Goal: Submit feedback/report problem: Submit feedback/report problem

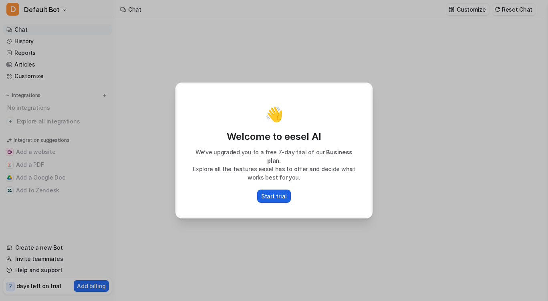
click at [270, 192] on p "Start trial" at bounding box center [274, 196] width 26 height 8
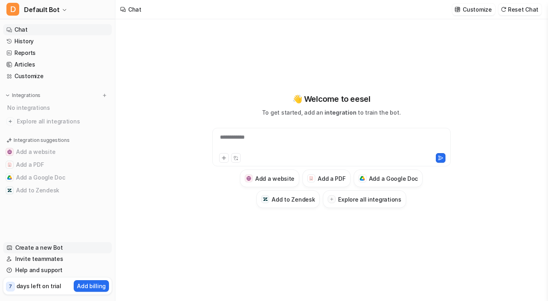
click at [29, 246] on link "Create a new Bot" at bounding box center [57, 247] width 109 height 11
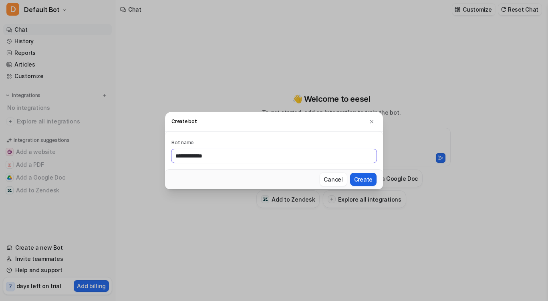
type input "**********"
click at [364, 177] on button "Create" at bounding box center [363, 179] width 26 height 13
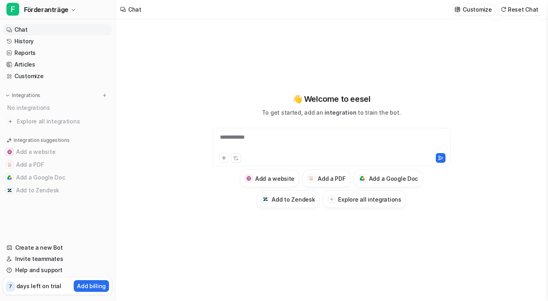
click at [467, 8] on p "Customize" at bounding box center [476, 9] width 29 height 8
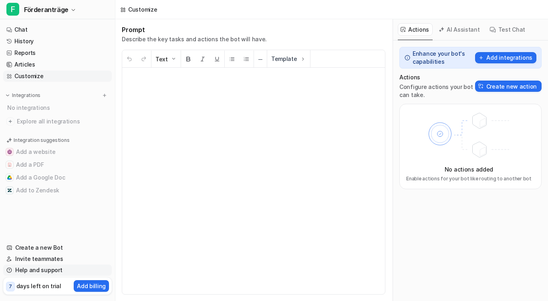
click at [46, 266] on link "Help and support" at bounding box center [57, 269] width 109 height 11
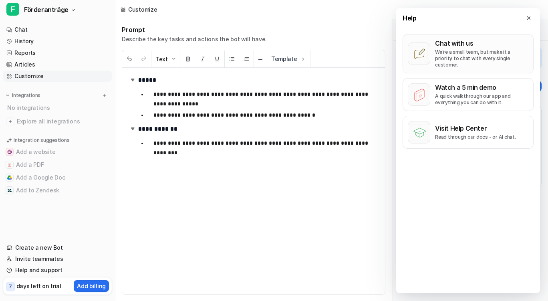
click at [424, 54] on icon at bounding box center [419, 54] width 22 height 22
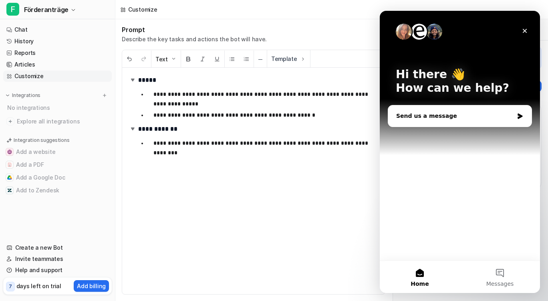
click at [402, 113] on div "Send us a message" at bounding box center [454, 116] width 117 height 8
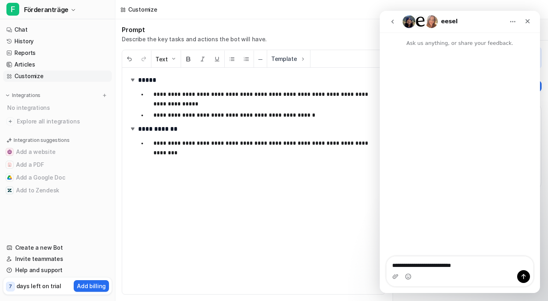
type textarea "**********"
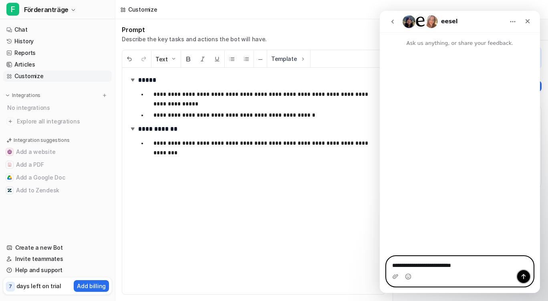
click at [523, 275] on icon "Send a message…" at bounding box center [523, 276] width 4 height 5
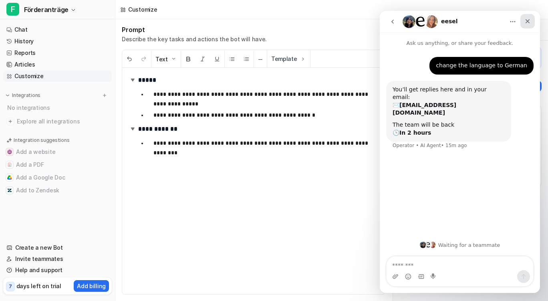
click at [528, 20] on icon "Close" at bounding box center [527, 21] width 4 height 4
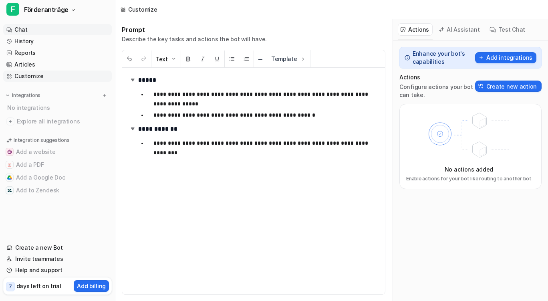
click at [30, 27] on link "Chat" at bounding box center [57, 29] width 109 height 11
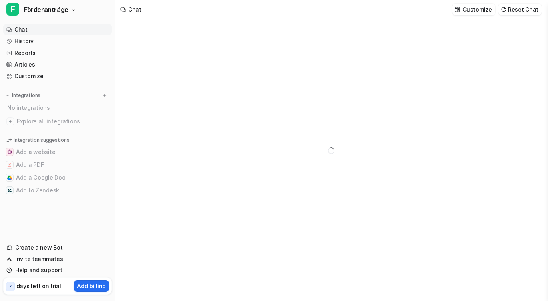
type textarea "**********"
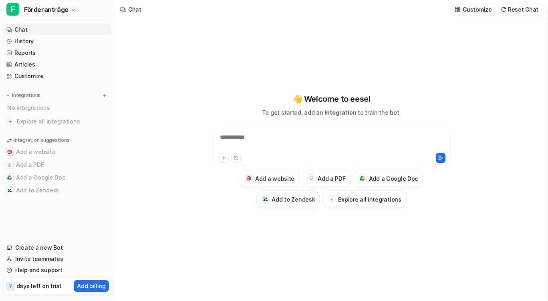
click at [191, 220] on div "**********" at bounding box center [331, 150] width 295 height 211
drag, startPoint x: 265, startPoint y: 151, endPoint x: 223, endPoint y: 139, distance: 44.6
click at [223, 139] on div at bounding box center [331, 142] width 234 height 18
click at [281, 137] on div "**********" at bounding box center [331, 142] width 234 height 18
click at [403, 137] on div "**********" at bounding box center [331, 142] width 234 height 18
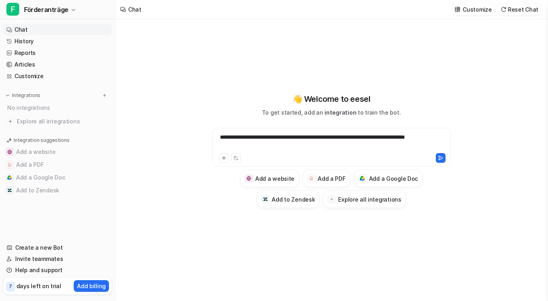
drag, startPoint x: 232, startPoint y: 145, endPoint x: 207, endPoint y: 163, distance: 30.1
drag, startPoint x: 207, startPoint y: 163, endPoint x: 166, endPoint y: 192, distance: 50.6
click at [166, 192] on div "**********" at bounding box center [331, 159] width 432 height 281
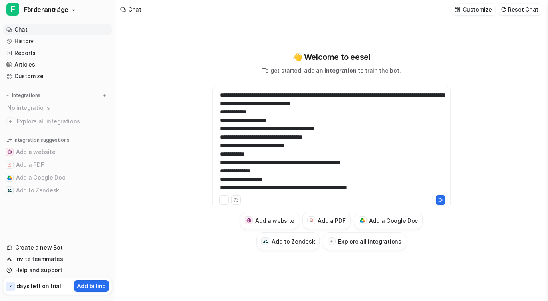
scroll to position [401, 0]
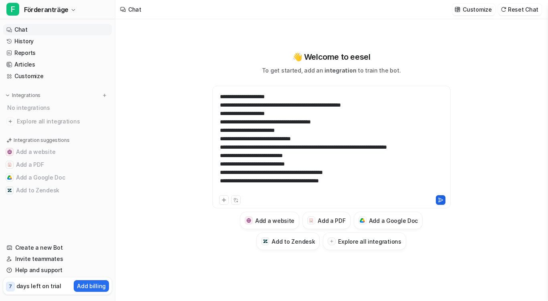
click at [441, 200] on icon at bounding box center [441, 200] width 6 height 6
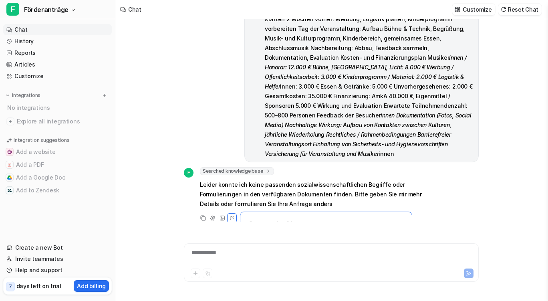
scroll to position [271, 0]
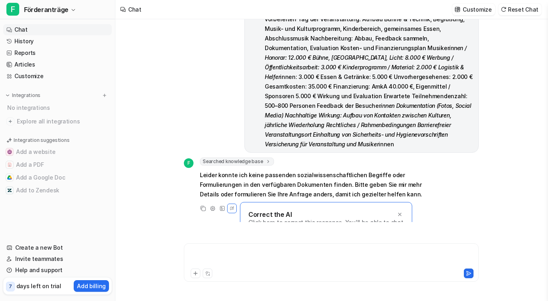
click at [201, 259] on div at bounding box center [331, 257] width 291 height 18
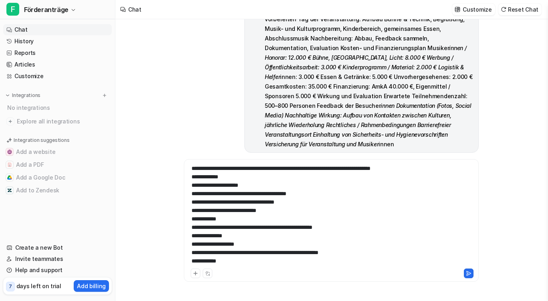
scroll to position [376, 0]
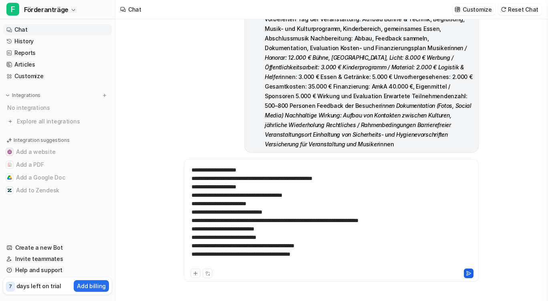
click at [468, 273] on icon at bounding box center [469, 273] width 6 height 6
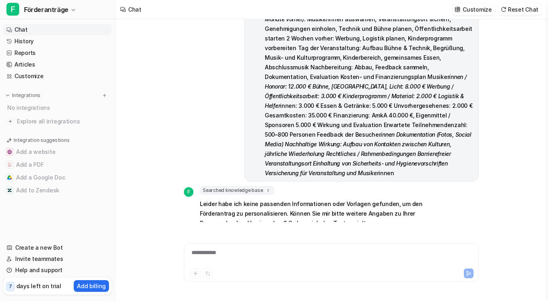
scroll to position [701, 0]
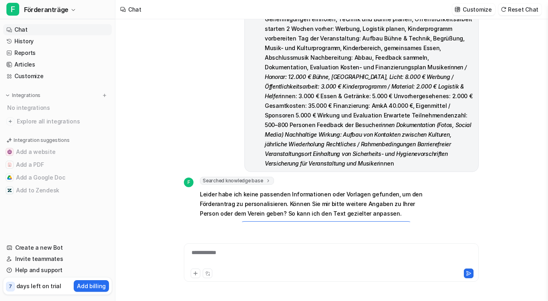
click at [399, 231] on icon at bounding box center [400, 234] width 6 height 6
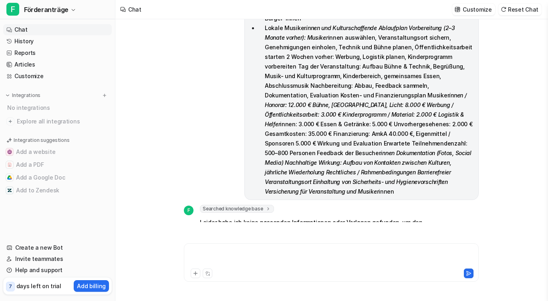
click at [221, 259] on div at bounding box center [331, 257] width 291 height 18
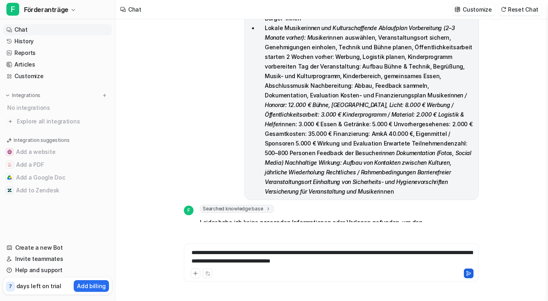
click at [470, 272] on icon at bounding box center [468, 273] width 4 height 4
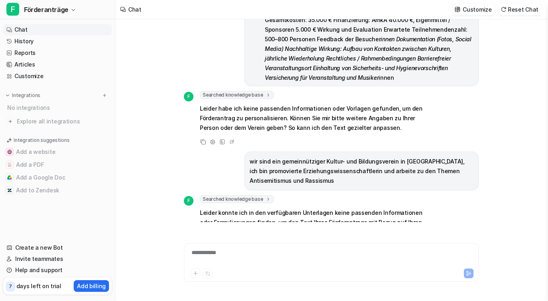
scroll to position [797, 0]
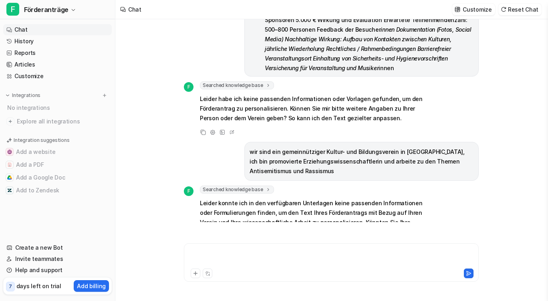
click at [195, 252] on div at bounding box center [331, 257] width 291 height 18
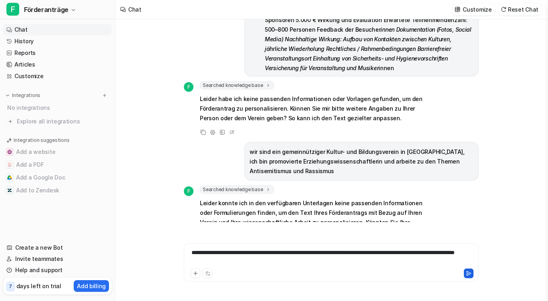
click at [469, 273] on icon at bounding box center [468, 273] width 4 height 4
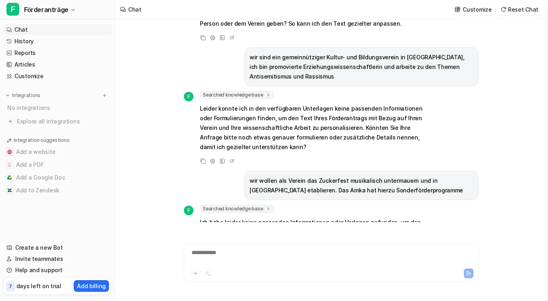
scroll to position [901, 0]
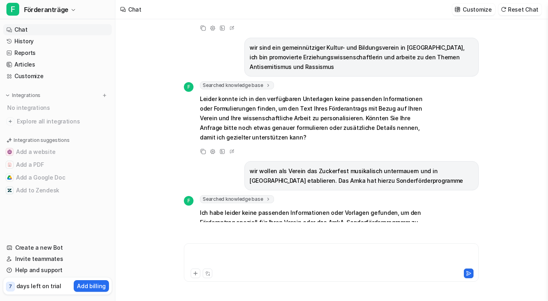
click at [191, 259] on div at bounding box center [331, 257] width 291 height 18
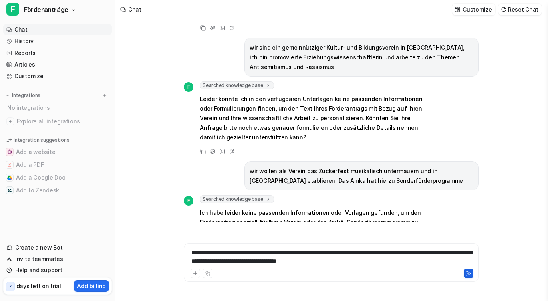
click at [467, 270] on button at bounding box center [469, 273] width 10 height 10
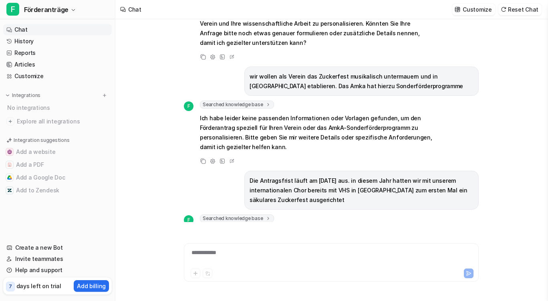
scroll to position [1016, 0]
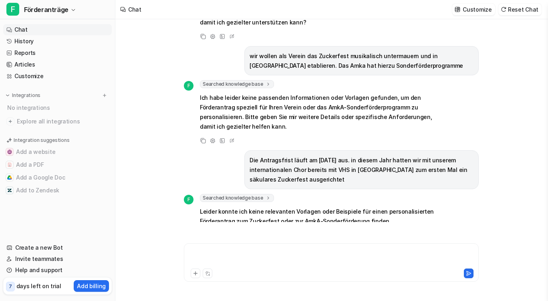
click at [192, 254] on div at bounding box center [331, 257] width 291 height 18
click at [469, 273] on icon at bounding box center [469, 273] width 6 height 6
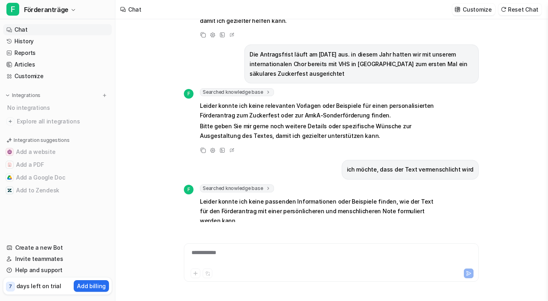
scroll to position [1131, 0]
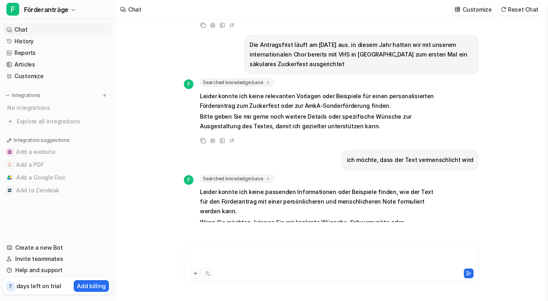
click at [195, 251] on div at bounding box center [331, 257] width 291 height 18
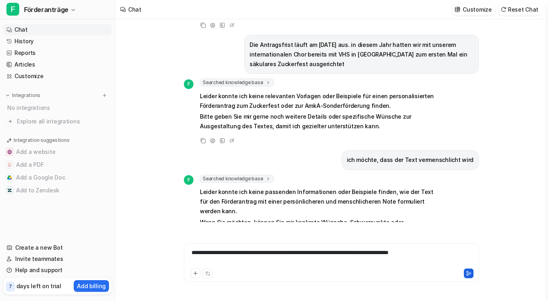
click at [467, 273] on icon at bounding box center [469, 273] width 6 height 6
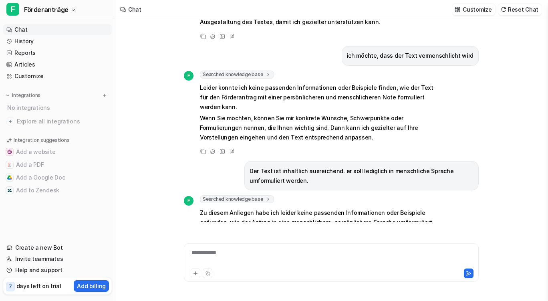
scroll to position [1235, 0]
click at [195, 252] on div at bounding box center [331, 257] width 291 height 18
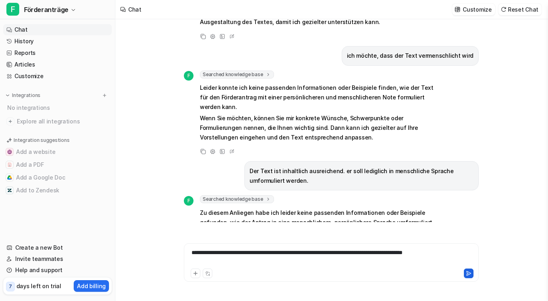
click at [468, 271] on icon at bounding box center [469, 273] width 6 height 6
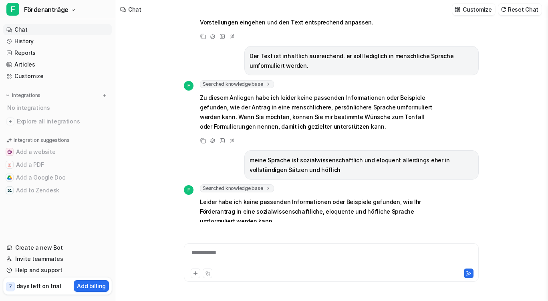
scroll to position [1360, 0]
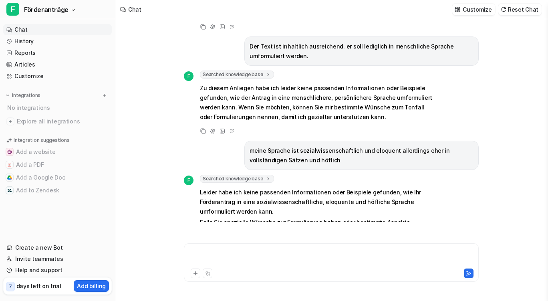
click at [199, 255] on div at bounding box center [331, 257] width 291 height 18
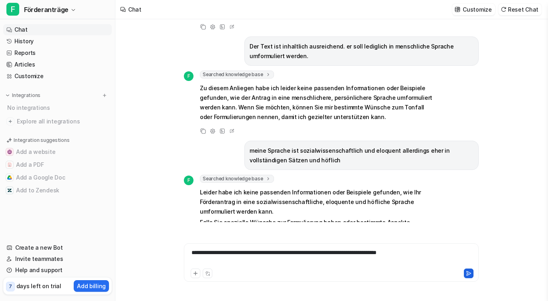
click at [470, 271] on icon at bounding box center [469, 273] width 6 height 6
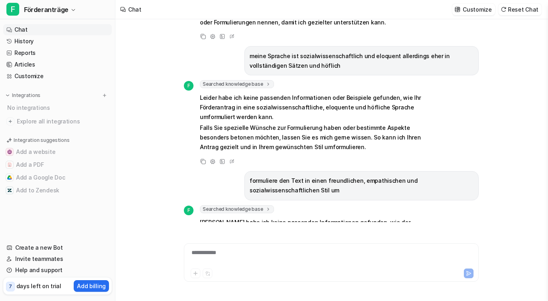
scroll to position [1473, 0]
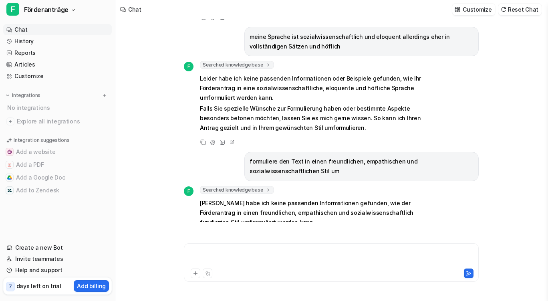
click at [192, 253] on div at bounding box center [331, 257] width 291 height 18
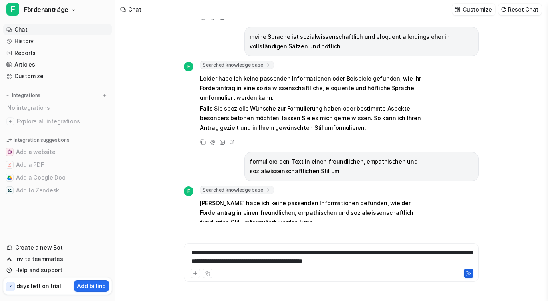
click at [469, 271] on icon at bounding box center [469, 273] width 6 height 6
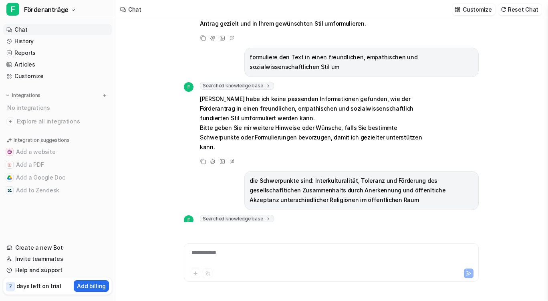
scroll to position [1608, 0]
